Goal: Information Seeking & Learning: Learn about a topic

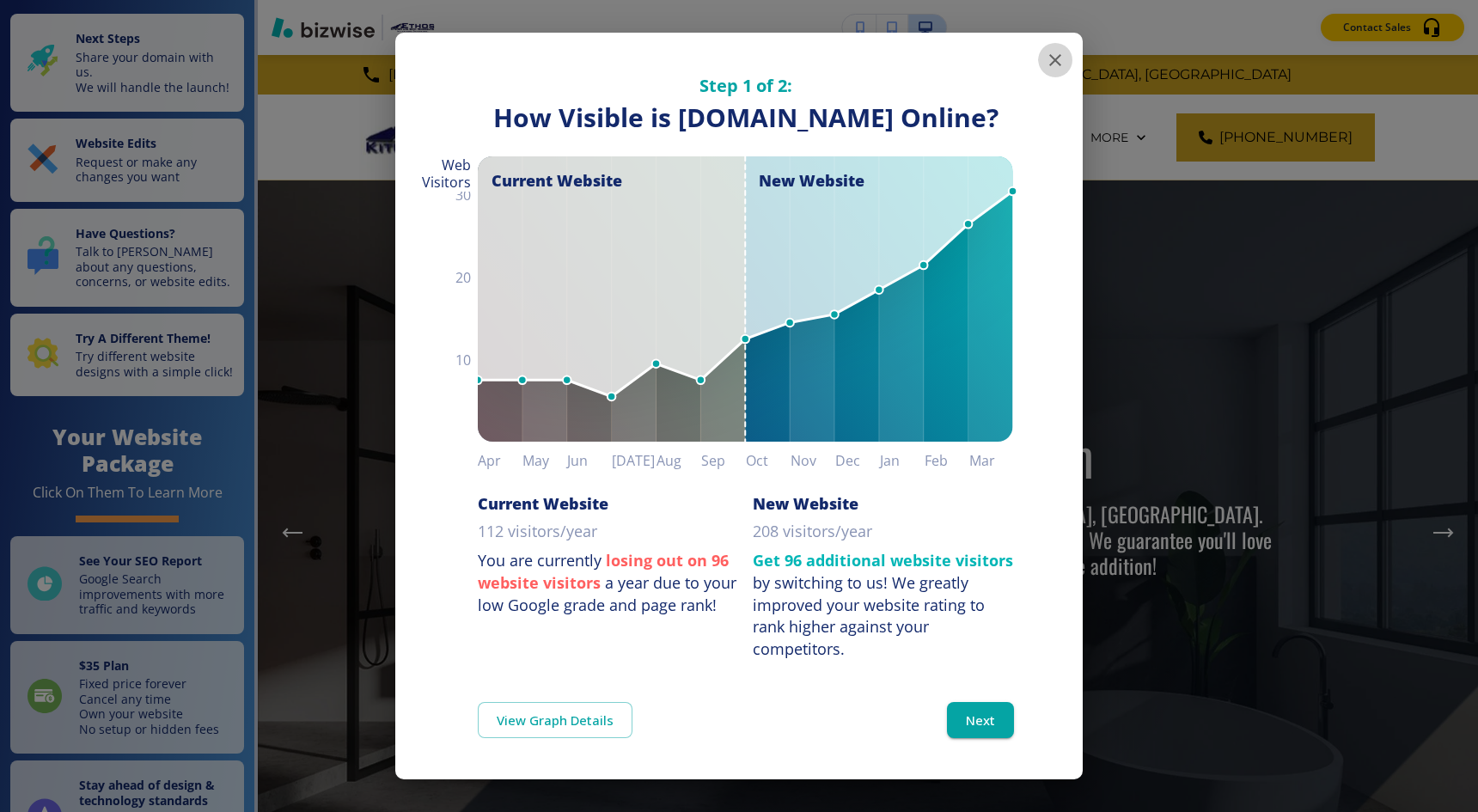
click at [1063, 61] on icon "button" at bounding box center [1056, 60] width 21 height 21
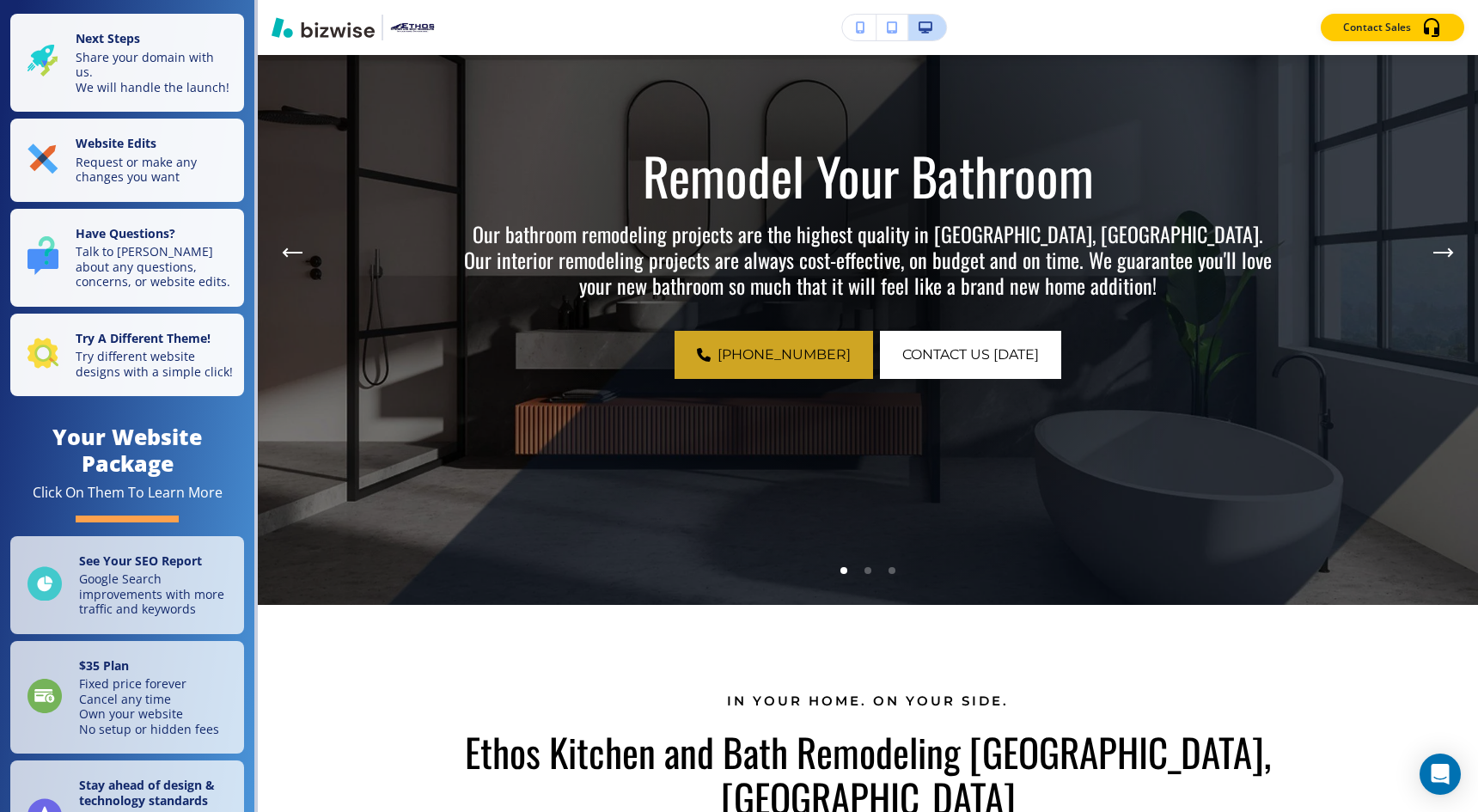
scroll to position [300, 0]
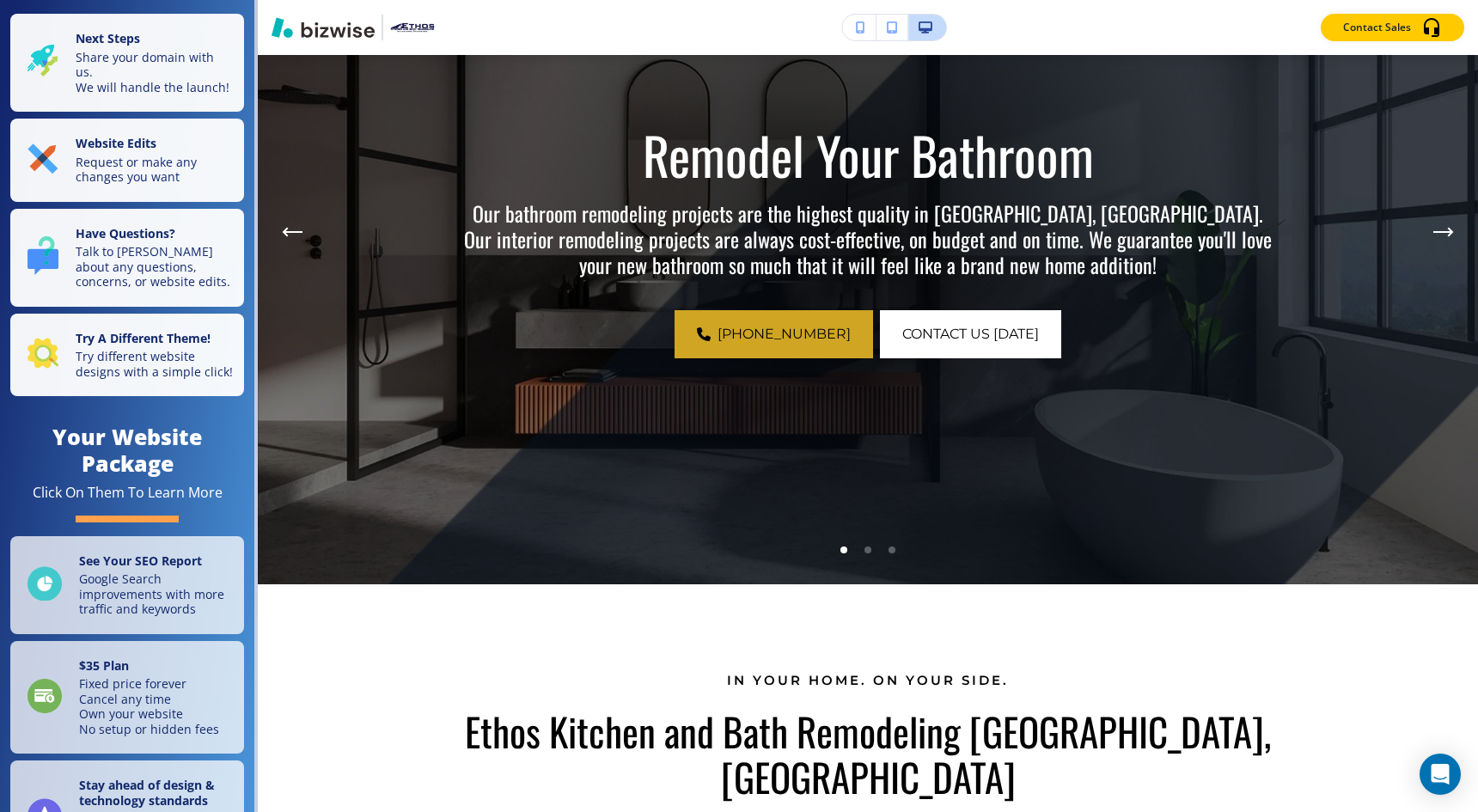
click at [869, 552] on li "Go to slide 2" at bounding box center [868, 550] width 24 height 24
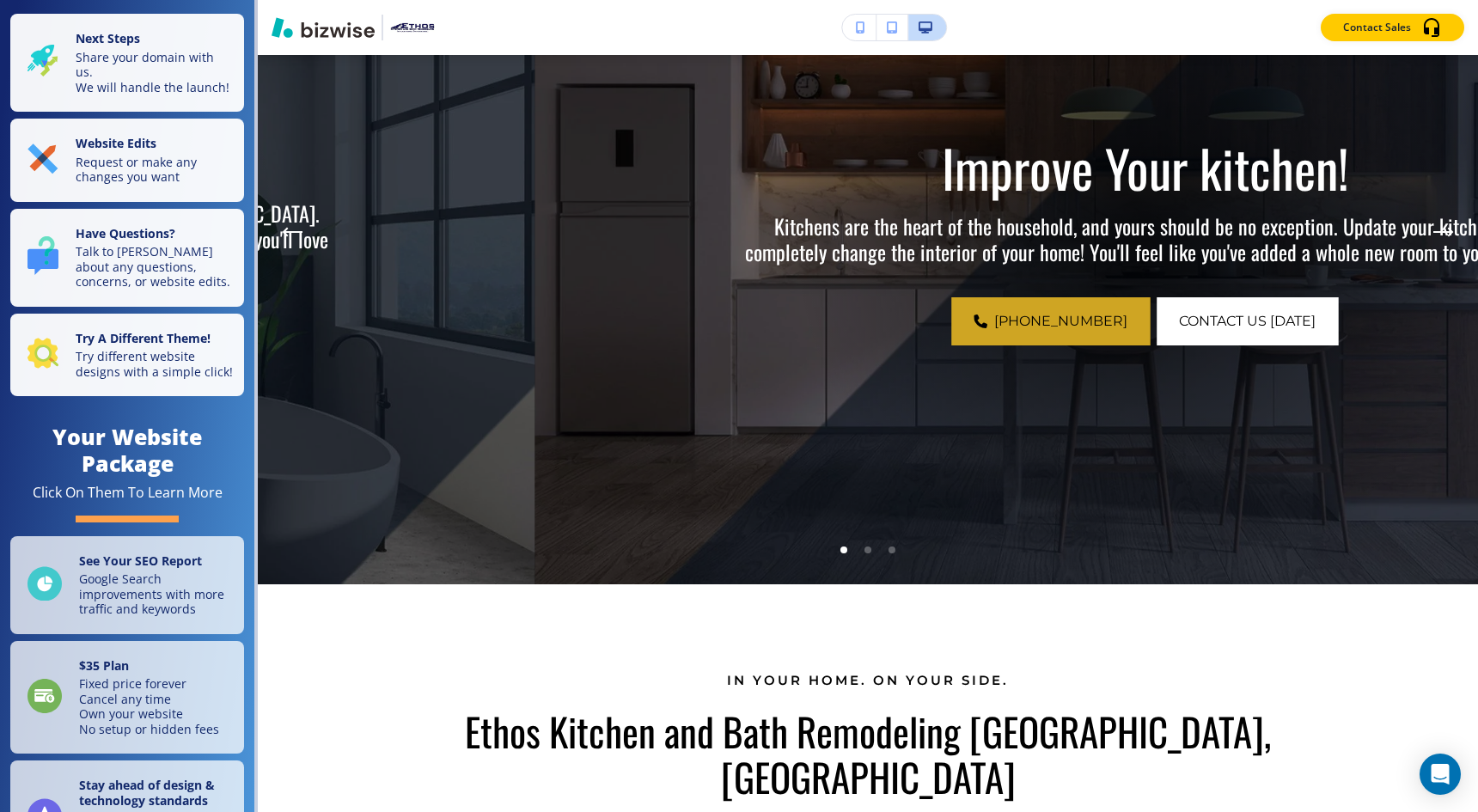
click at [892, 551] on div "Go to slide 3" at bounding box center [892, 550] width 7 height 7
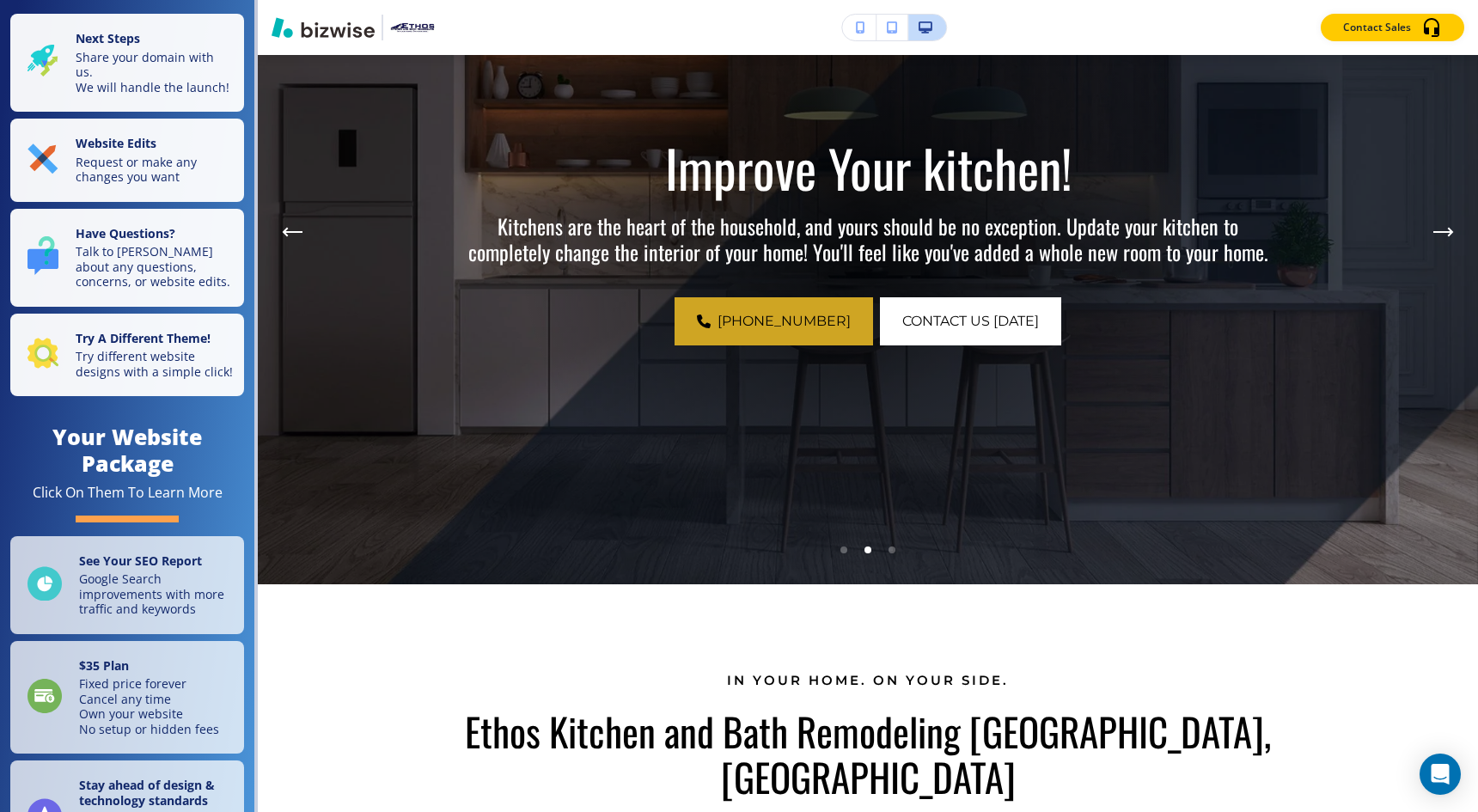
click at [892, 551] on div "Go to slide 3" at bounding box center [892, 550] width 7 height 7
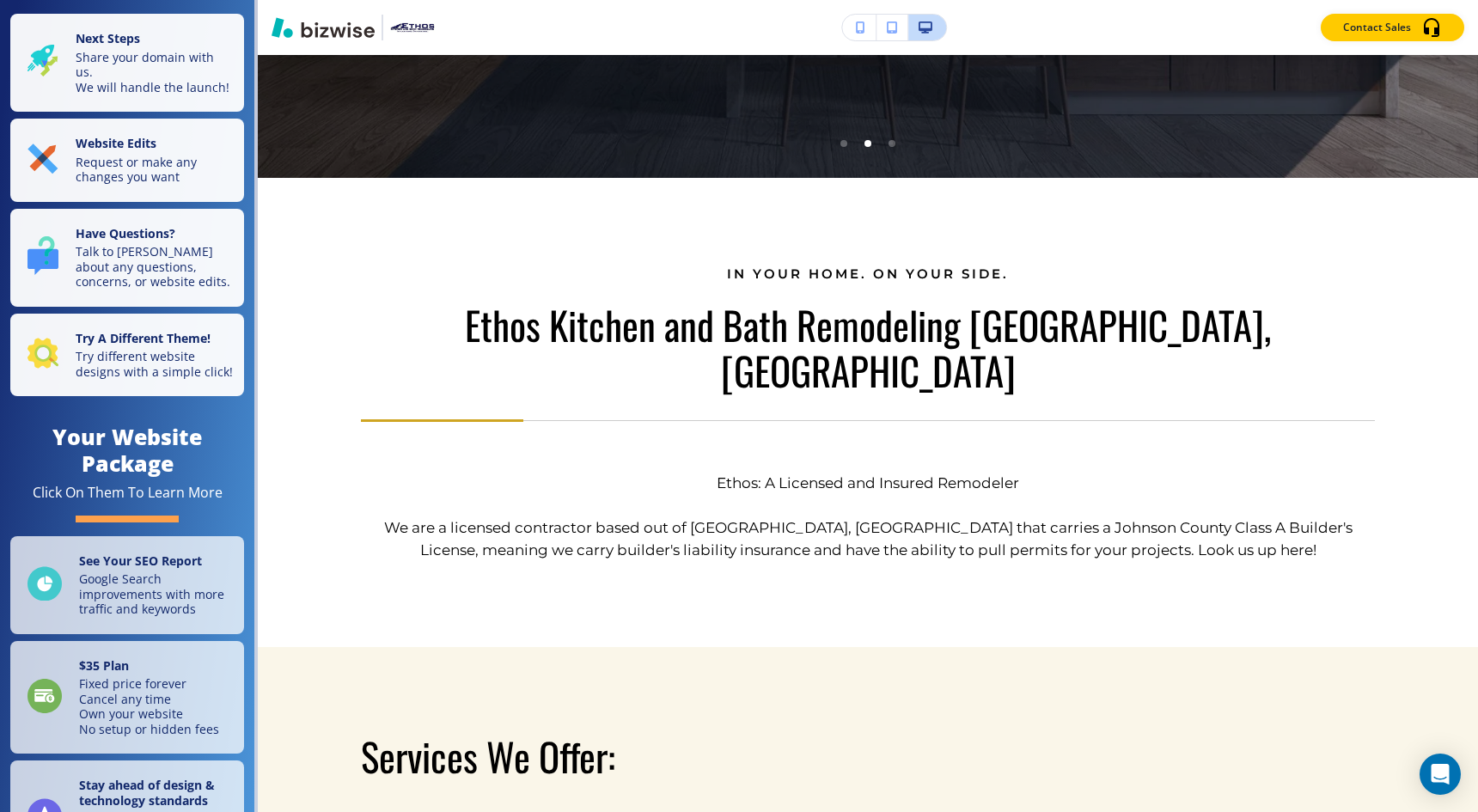
scroll to position [0, 0]
